Goal: Check status: Check status

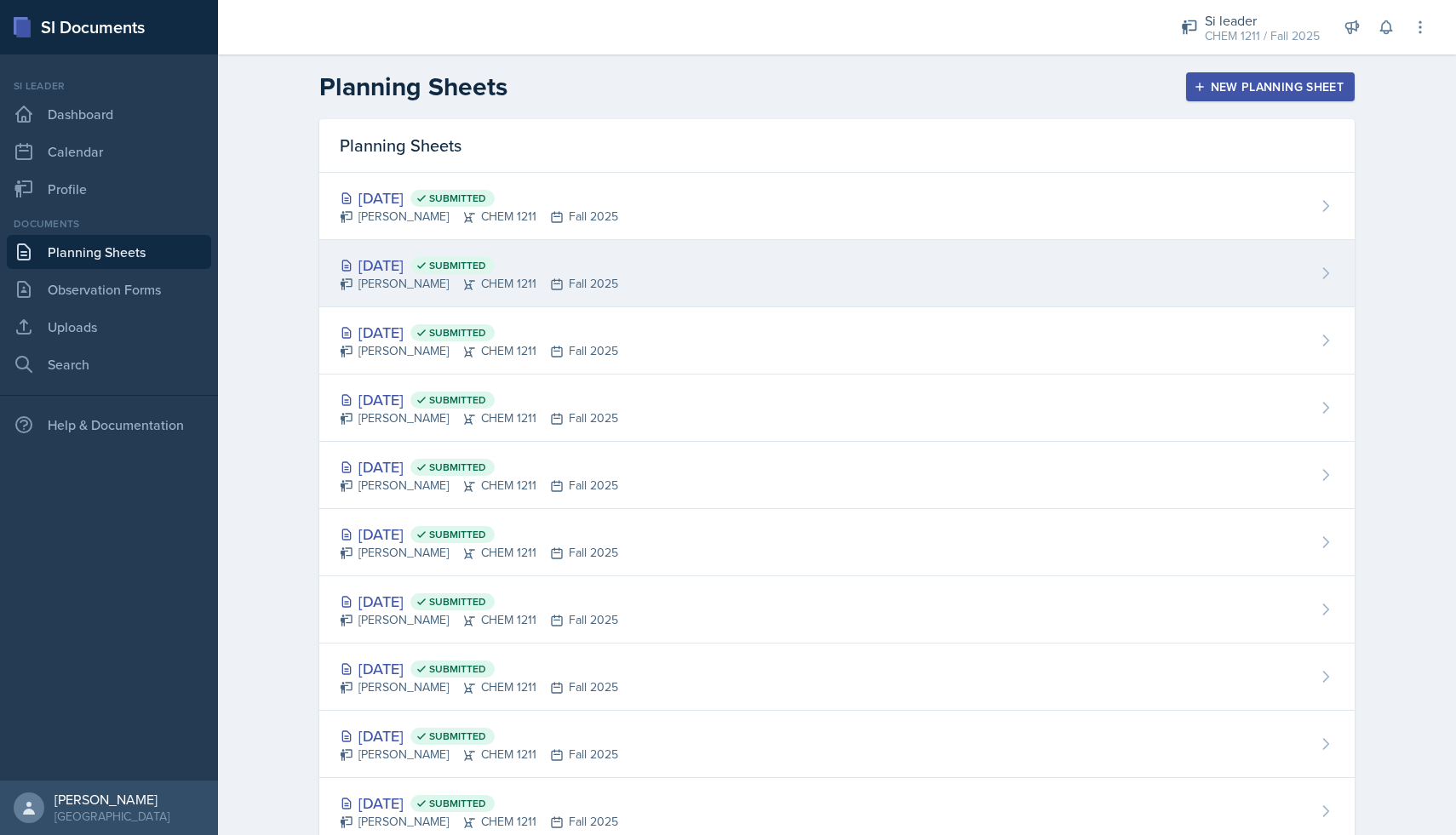
click at [376, 264] on div "[DATE] Submitted" at bounding box center [478, 265] width 278 height 23
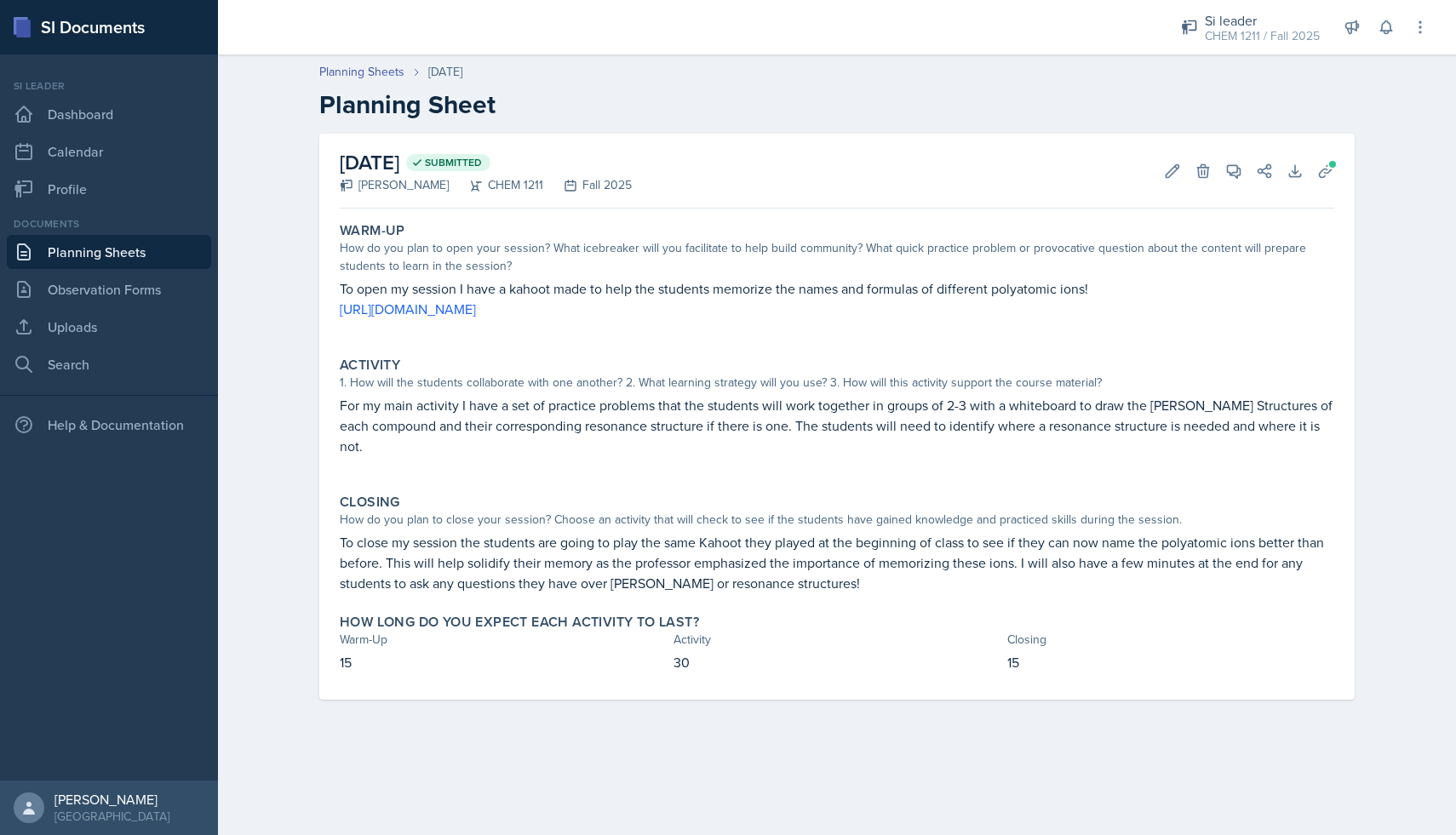
click at [132, 261] on link "Planning Sheets" at bounding box center [108, 252] width 204 height 34
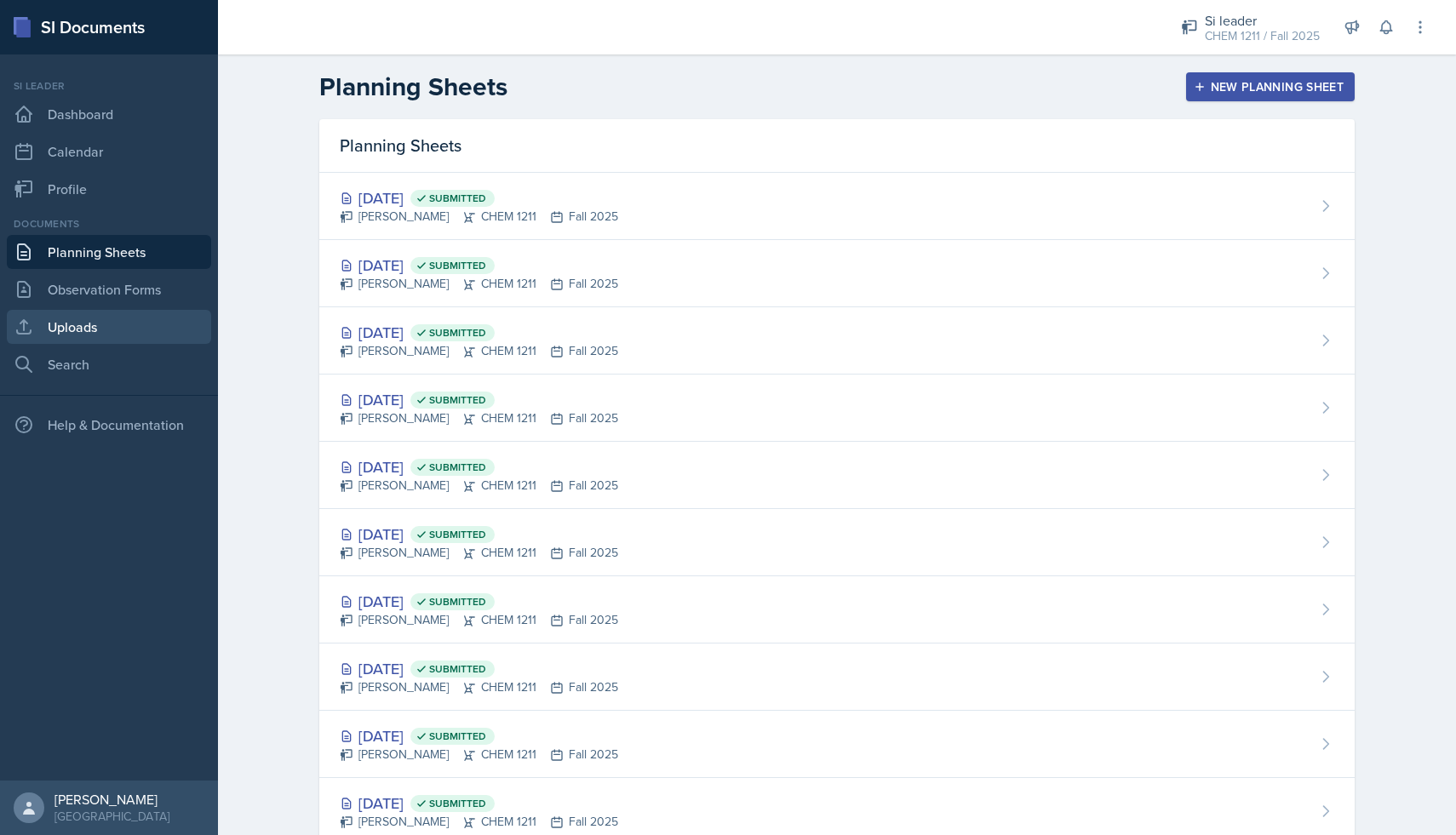
click at [117, 331] on link "Uploads" at bounding box center [108, 327] width 204 height 34
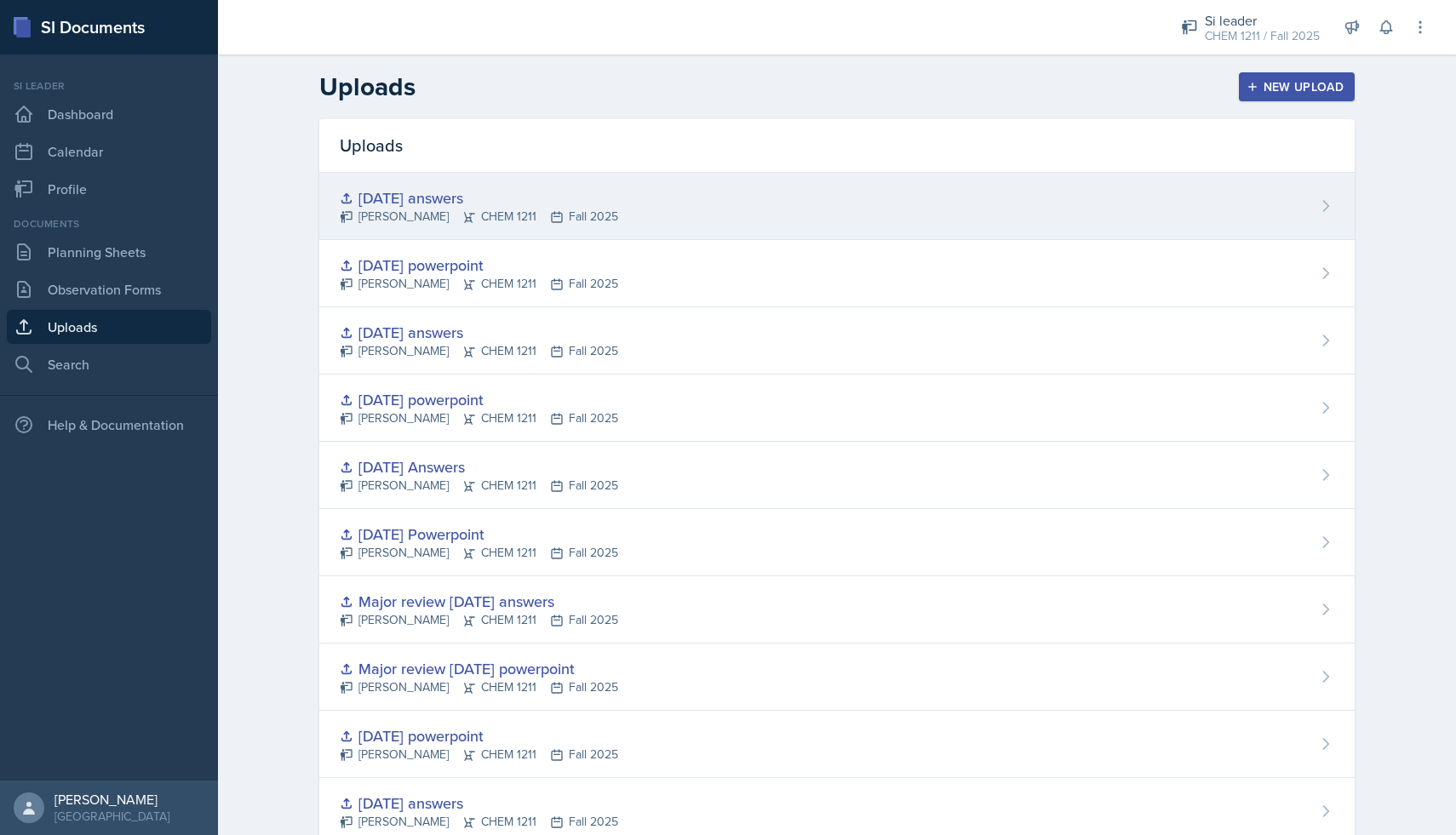
click at [439, 196] on div "[DATE] answers" at bounding box center [478, 198] width 278 height 23
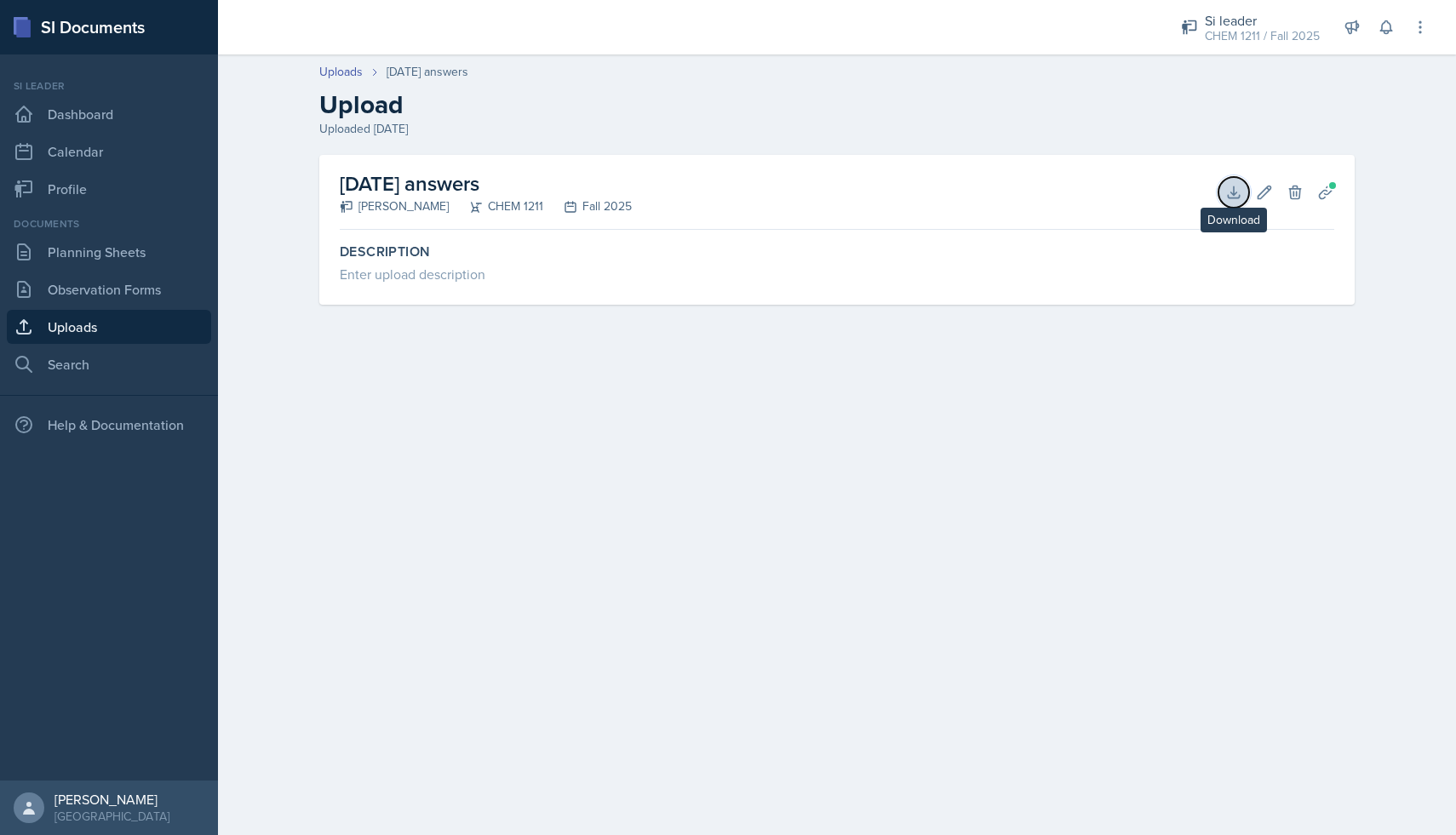
click at [1231, 197] on icon at bounding box center [1234, 193] width 11 height 11
